Goal: Task Accomplishment & Management: Use online tool/utility

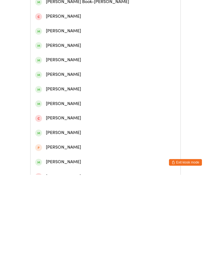
type input "[PERSON_NAME]"
click at [62, 83] on div "[PERSON_NAME]" at bounding box center [106, 75] width 150 height 15
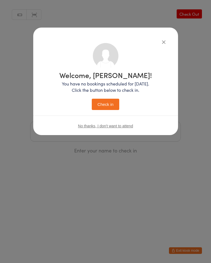
click at [106, 106] on button "Check in" at bounding box center [106, 104] width 28 height 11
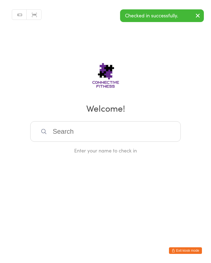
click at [87, 127] on input "search" at bounding box center [105, 131] width 151 height 20
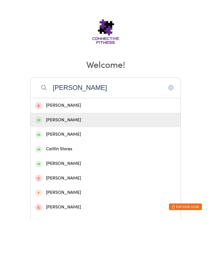
type input "[PERSON_NAME]"
click at [84, 160] on div "[PERSON_NAME]" at bounding box center [105, 163] width 141 height 7
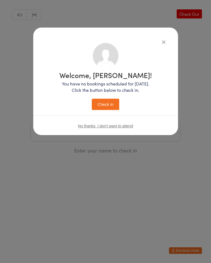
click at [108, 103] on button "Check in" at bounding box center [106, 104] width 28 height 11
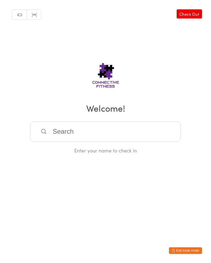
click at [162, 139] on input "search" at bounding box center [105, 131] width 151 height 20
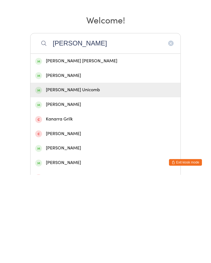
type input "[PERSON_NAME]"
click at [92, 171] on div "[PERSON_NAME] Unicomb" at bounding box center [106, 178] width 150 height 15
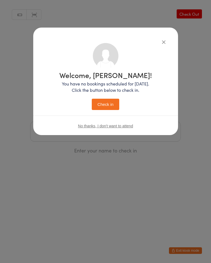
click at [112, 103] on button "Check in" at bounding box center [106, 104] width 28 height 11
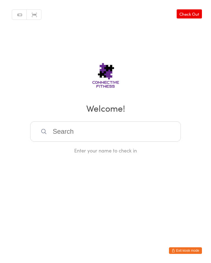
click at [141, 132] on input "search" at bounding box center [105, 131] width 151 height 20
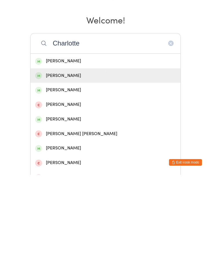
type input "Charlotte"
click at [134, 160] on div "[PERSON_NAME]" at bounding box center [105, 163] width 141 height 7
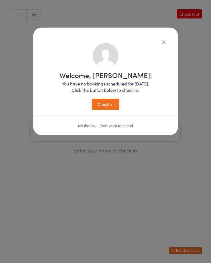
click at [114, 105] on button "Check in" at bounding box center [106, 104] width 28 height 11
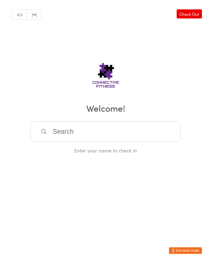
click at [93, 137] on input "search" at bounding box center [105, 131] width 151 height 20
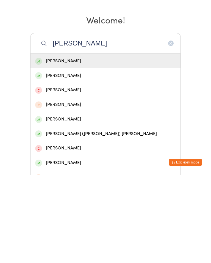
type input "[PERSON_NAME]"
click at [86, 160] on div "[PERSON_NAME]" at bounding box center [105, 163] width 141 height 7
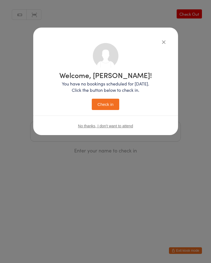
click at [108, 103] on button "Check in" at bounding box center [106, 104] width 28 height 11
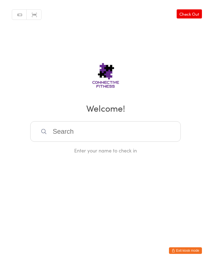
click at [121, 129] on input "search" at bounding box center [105, 131] width 151 height 20
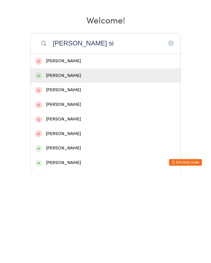
type input "[PERSON_NAME] si"
click at [133, 156] on div "[PERSON_NAME]" at bounding box center [106, 163] width 150 height 15
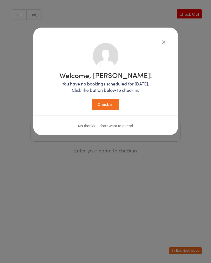
click at [109, 100] on button "Check in" at bounding box center [106, 104] width 28 height 11
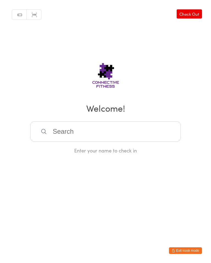
click at [114, 142] on input "search" at bounding box center [105, 131] width 151 height 20
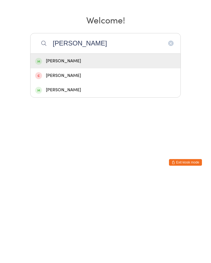
type input "[PERSON_NAME]"
click at [62, 145] on div "[PERSON_NAME]" at bounding box center [105, 148] width 141 height 7
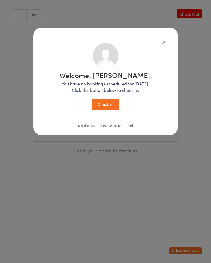
click at [109, 102] on button "Check in" at bounding box center [106, 104] width 28 height 11
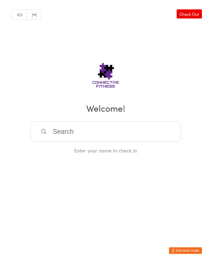
click at [191, 12] on link "Check Out" at bounding box center [189, 13] width 25 height 9
click at [78, 132] on input "search" at bounding box center [105, 131] width 151 height 20
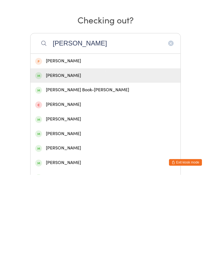
type input "[PERSON_NAME]"
click at [62, 160] on div "[PERSON_NAME]" at bounding box center [105, 163] width 141 height 7
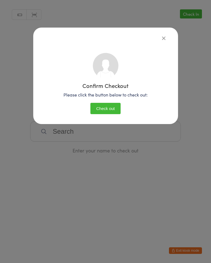
click at [113, 109] on button "Check out" at bounding box center [106, 108] width 30 height 11
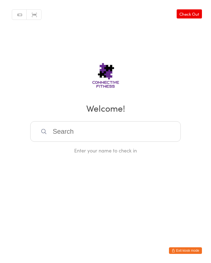
click at [155, 137] on input "search" at bounding box center [105, 131] width 151 height 20
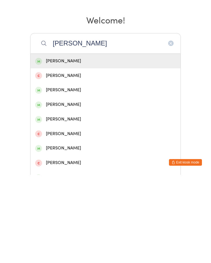
type input "[PERSON_NAME]"
click at [94, 189] on div "[PERSON_NAME]" at bounding box center [105, 192] width 141 height 7
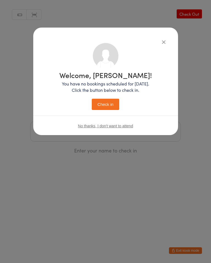
click at [104, 106] on button "Check in" at bounding box center [106, 104] width 28 height 11
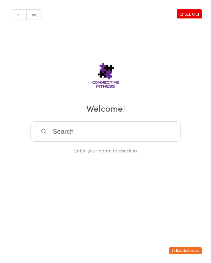
click at [123, 131] on input "search" at bounding box center [105, 131] width 151 height 20
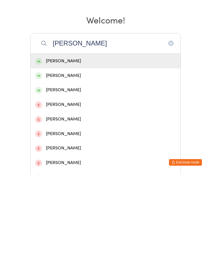
type input "[PERSON_NAME]"
click at [98, 142] on div "[PERSON_NAME]" at bounding box center [106, 149] width 150 height 15
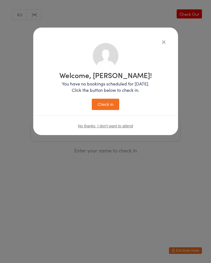
click at [108, 100] on button "Check in" at bounding box center [106, 104] width 28 height 11
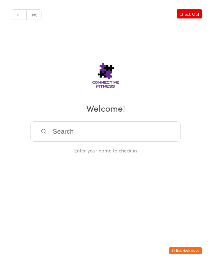
click at [131, 142] on input "search" at bounding box center [105, 131] width 151 height 20
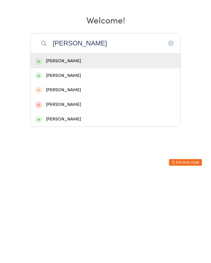
type input "[PERSON_NAME]"
click at [80, 142] on div "[PERSON_NAME]" at bounding box center [106, 149] width 150 height 15
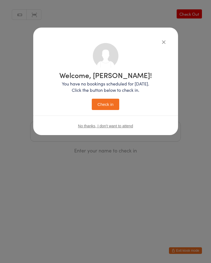
click at [111, 104] on button "Check in" at bounding box center [106, 104] width 28 height 11
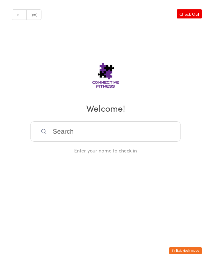
click at [105, 129] on input "search" at bounding box center [105, 131] width 151 height 20
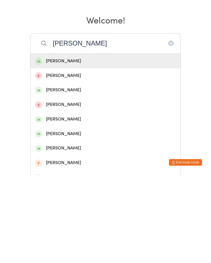
type input "[PERSON_NAME]"
click at [59, 174] on div "[PERSON_NAME]" at bounding box center [105, 177] width 141 height 7
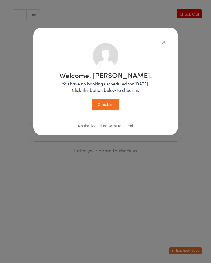
click at [105, 104] on button "Check in" at bounding box center [106, 104] width 28 height 11
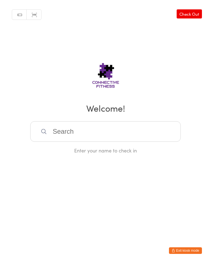
click at [128, 134] on input "search" at bounding box center [105, 131] width 151 height 20
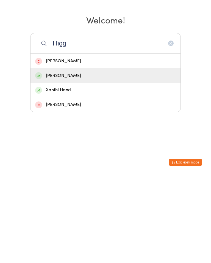
type input "Higg"
click at [85, 160] on div "[PERSON_NAME]" at bounding box center [105, 163] width 141 height 7
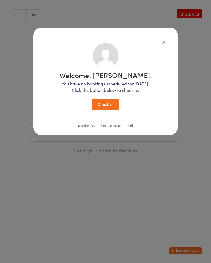
click at [111, 99] on button "Check in" at bounding box center [106, 104] width 28 height 11
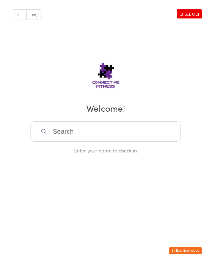
click at [196, 15] on link "Check Out" at bounding box center [189, 13] width 25 height 9
click at [157, 134] on input "search" at bounding box center [105, 131] width 151 height 20
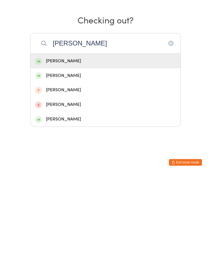
type input "[PERSON_NAME]"
click at [85, 142] on div "[PERSON_NAME]" at bounding box center [106, 149] width 150 height 15
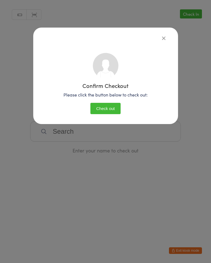
click at [112, 112] on button "Check out" at bounding box center [106, 108] width 30 height 11
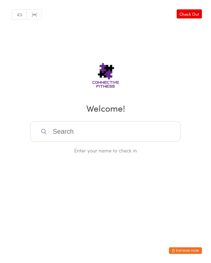
click at [134, 137] on input "search" at bounding box center [105, 131] width 151 height 20
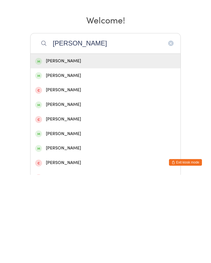
type input "[PERSON_NAME]"
click at [94, 145] on div "[PERSON_NAME]" at bounding box center [105, 148] width 141 height 7
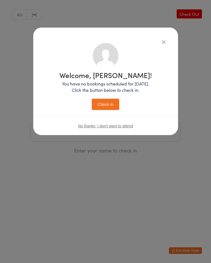
click at [107, 104] on button "Check in" at bounding box center [106, 104] width 28 height 11
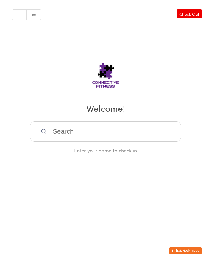
click at [158, 147] on div "Enter your name to check in" at bounding box center [105, 137] width 151 height 32
click at [161, 141] on input "search" at bounding box center [105, 131] width 151 height 20
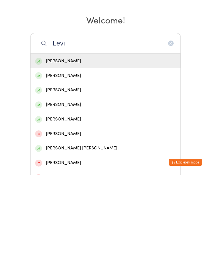
type input "Levi"
click at [93, 160] on div "[PERSON_NAME]" at bounding box center [105, 163] width 141 height 7
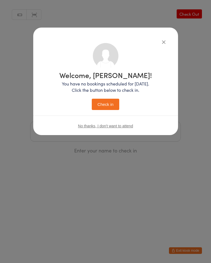
click at [106, 107] on button "Check in" at bounding box center [106, 104] width 28 height 11
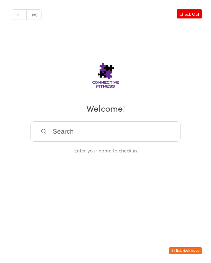
click at [121, 132] on input "search" at bounding box center [105, 131] width 151 height 20
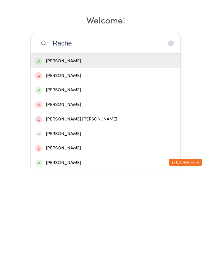
type input "Rache"
click at [82, 174] on div "[PERSON_NAME]" at bounding box center [105, 177] width 141 height 7
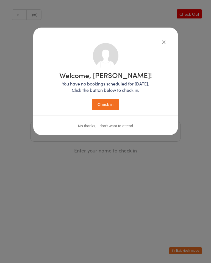
click at [112, 104] on button "Check in" at bounding box center [106, 104] width 28 height 11
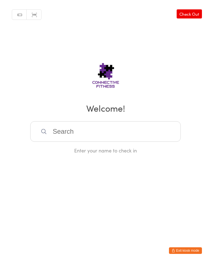
click at [82, 130] on input "search" at bounding box center [105, 131] width 151 height 20
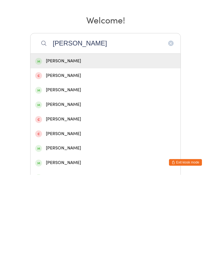
type input "[PERSON_NAME]"
click at [57, 145] on div "[PERSON_NAME]" at bounding box center [105, 148] width 141 height 7
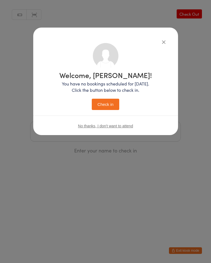
click at [102, 103] on button "Check in" at bounding box center [106, 104] width 28 height 11
